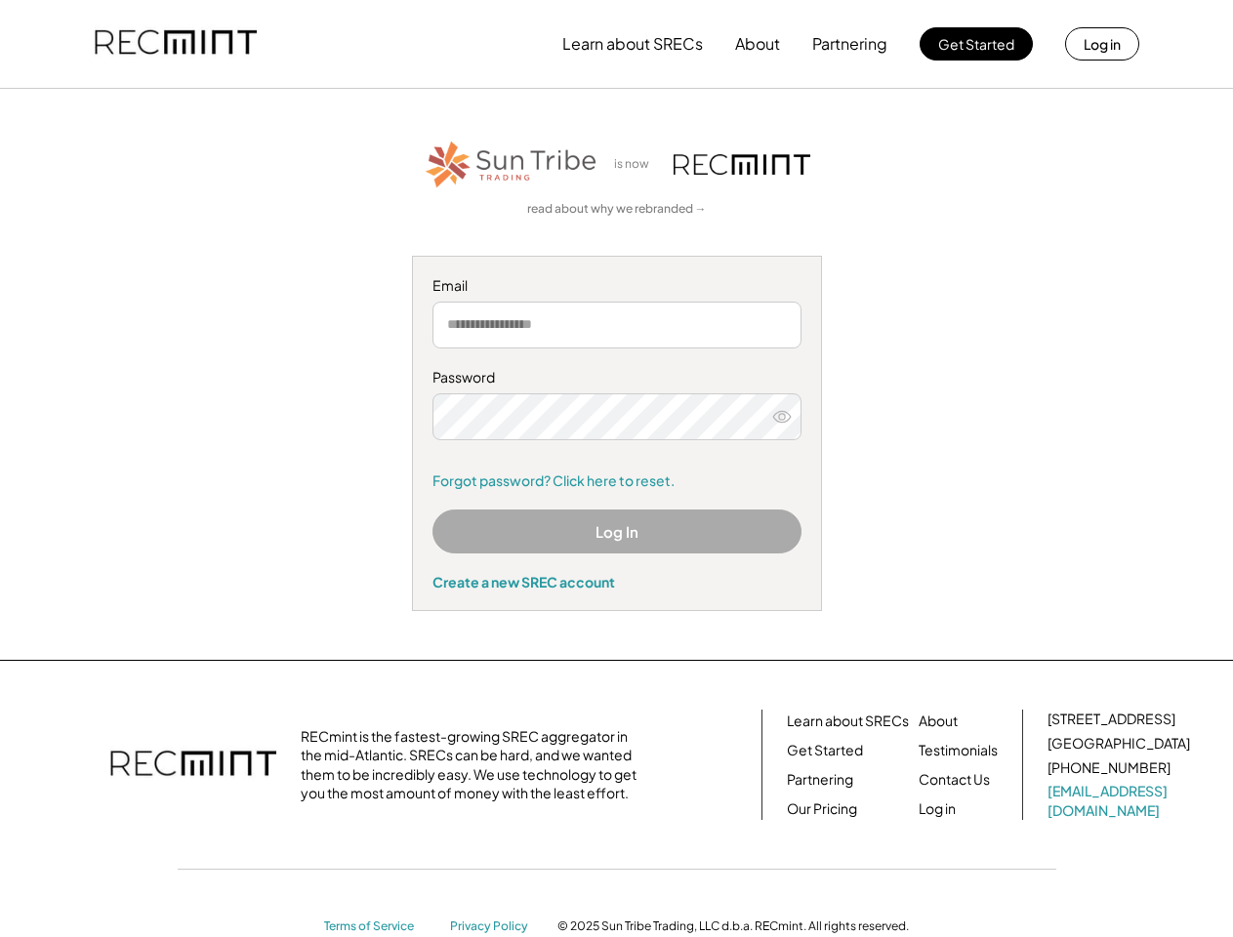
click at [616, 468] on div "Password Forgot password? Click here to reset." at bounding box center [616, 429] width 369 height 122
click at [616, 44] on button "Learn about SRECs" at bounding box center [632, 43] width 141 height 39
click at [617, 44] on button "Learn about SRECs" at bounding box center [632, 43] width 141 height 39
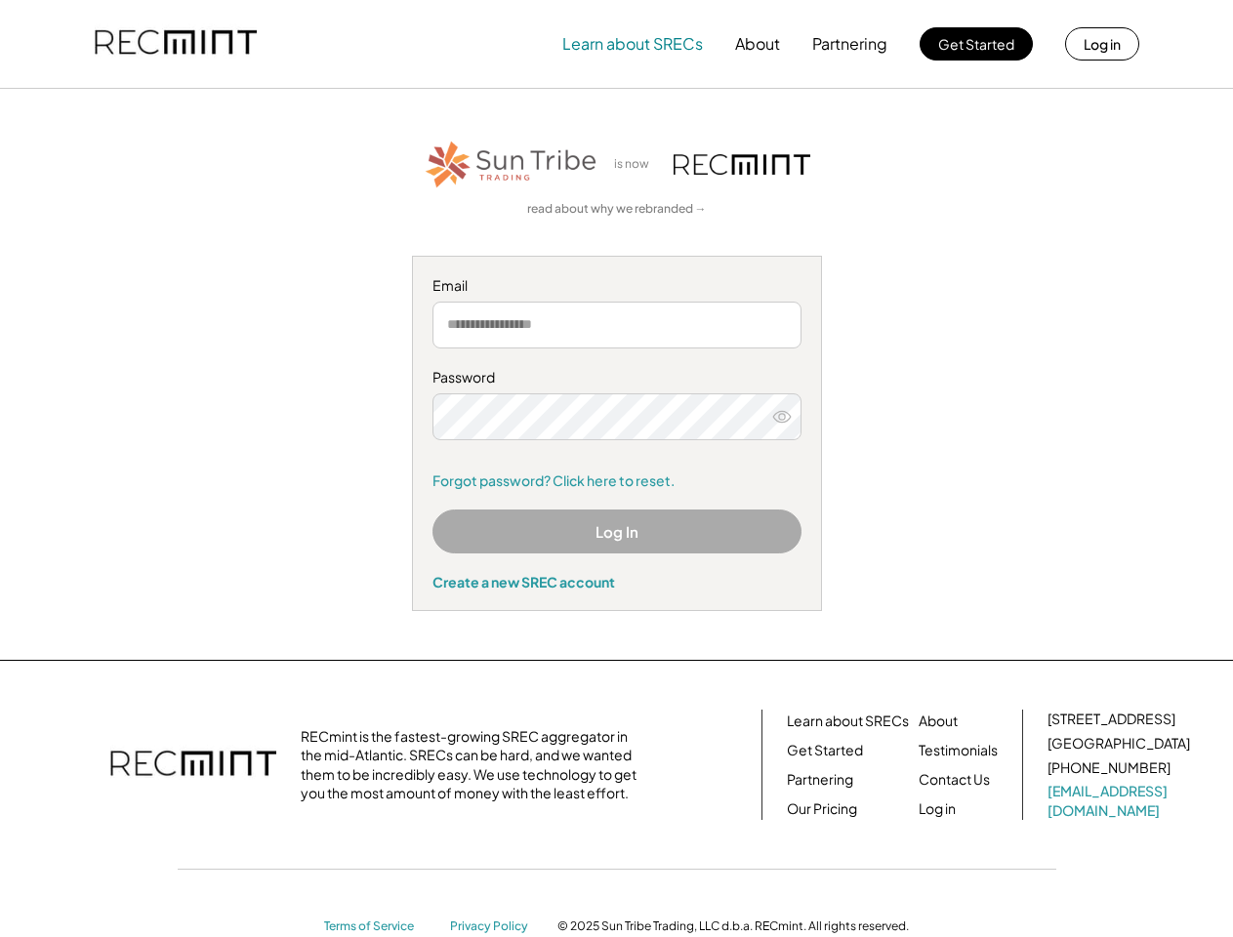
click at [176, 44] on img at bounding box center [176, 44] width 162 height 66
click at [850, 44] on button "Partnering" at bounding box center [849, 43] width 75 height 39
click at [632, 44] on button "Learn about SRECs" at bounding box center [632, 43] width 141 height 39
click at [757, 44] on button "About" at bounding box center [757, 43] width 45 height 39
